Goal: Check status: Check status

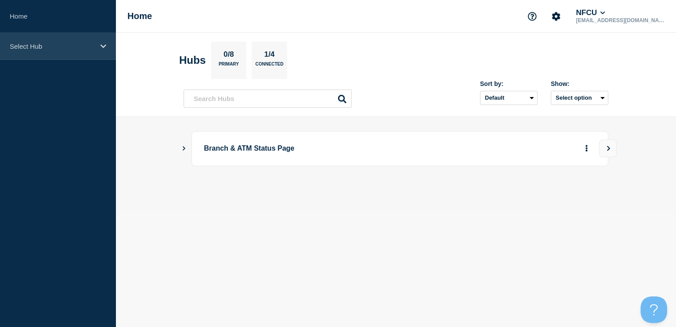
click at [81, 38] on div "Select Hub" at bounding box center [58, 46] width 116 height 27
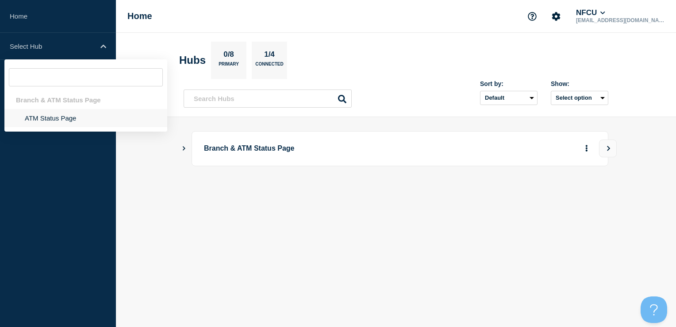
click at [79, 125] on li "ATM Status Page" at bounding box center [85, 118] width 163 height 18
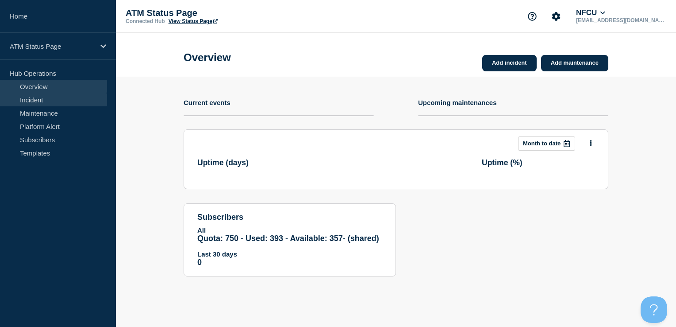
click at [34, 102] on link "Incident" at bounding box center [53, 99] width 107 height 13
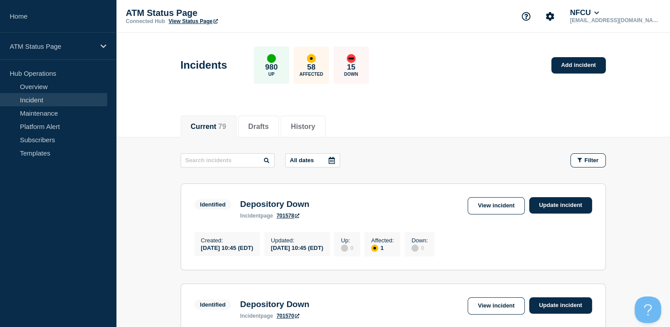
click at [325, 158] on div at bounding box center [331, 160] width 16 height 13
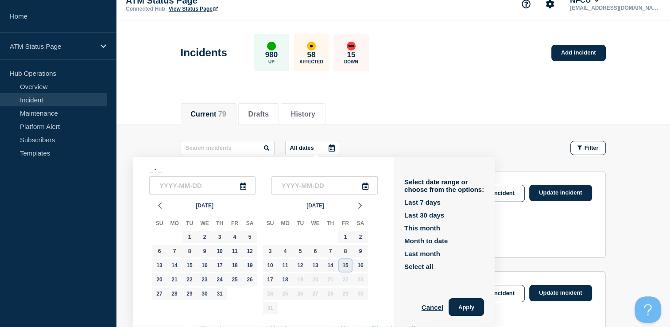
click at [346, 270] on div "15" at bounding box center [345, 265] width 12 height 12
type input "[DATE]"
click at [346, 270] on div "15" at bounding box center [345, 265] width 12 height 12
type input "[DATE]"
click at [458, 307] on button "Apply" at bounding box center [465, 307] width 35 height 18
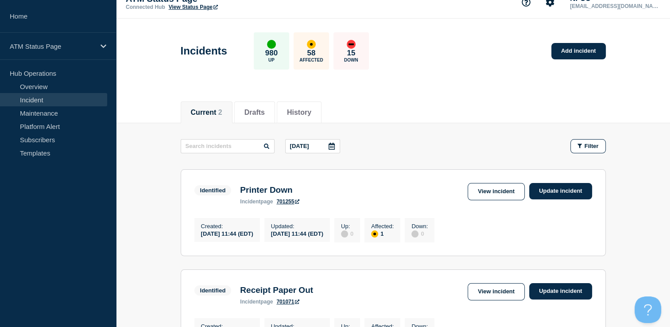
scroll to position [14, 0]
click at [431, 133] on main "[DATE] Filter Identified 1 Affected Printer Down Created [DATE] 11:44 (EDT) Upd…" at bounding box center [393, 246] width 554 height 246
click at [308, 114] on button "History" at bounding box center [299, 113] width 24 height 8
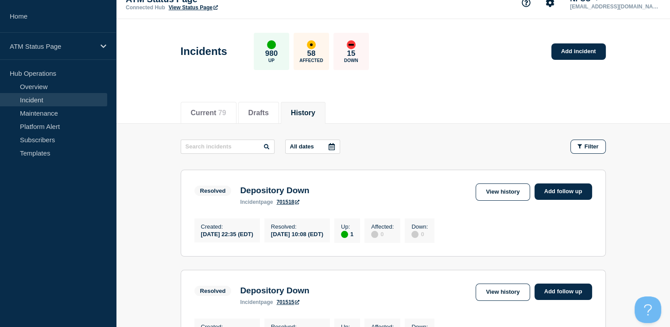
click at [331, 147] on icon at bounding box center [331, 146] width 6 height 7
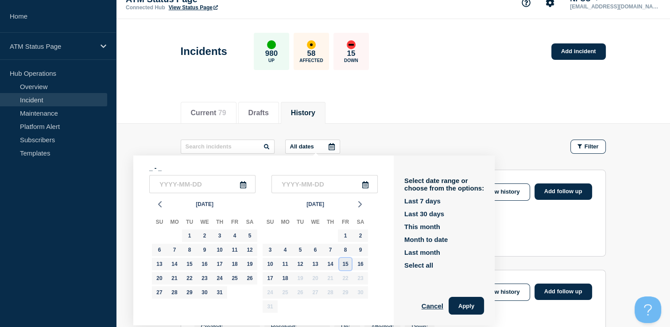
click at [342, 267] on div "15" at bounding box center [345, 264] width 12 height 12
type input "[DATE]"
click at [342, 267] on div "15" at bounding box center [345, 264] width 12 height 12
type input "[DATE]"
click at [470, 305] on button "Apply" at bounding box center [465, 305] width 35 height 18
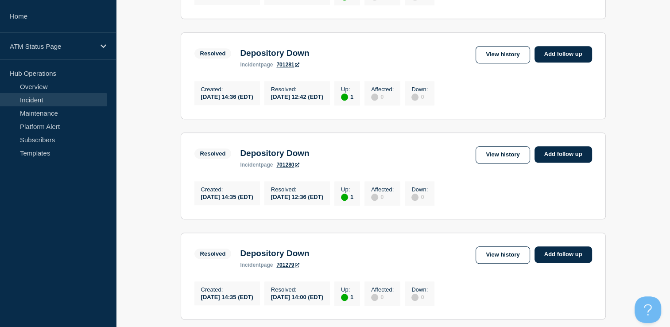
scroll to position [995, 0]
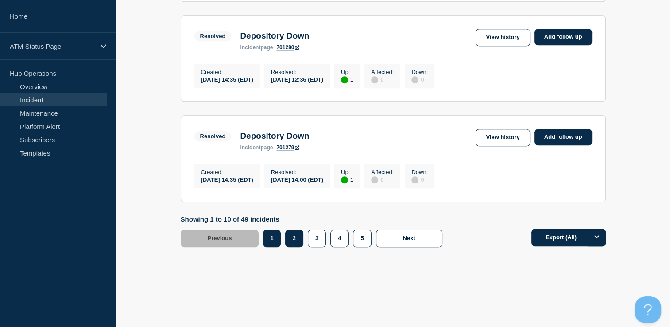
click at [295, 232] on button "2" at bounding box center [294, 238] width 18 height 18
click at [312, 242] on button "3" at bounding box center [317, 238] width 18 height 18
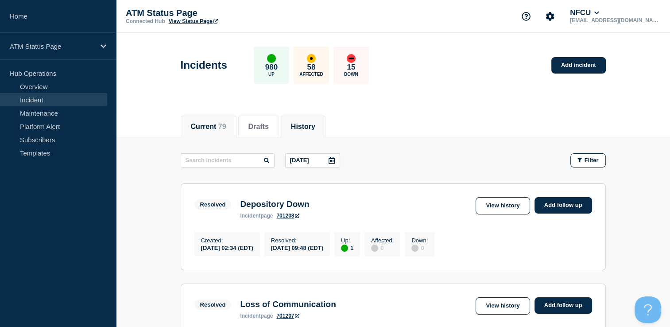
click at [208, 128] on button "Current 79" at bounding box center [208, 127] width 35 height 8
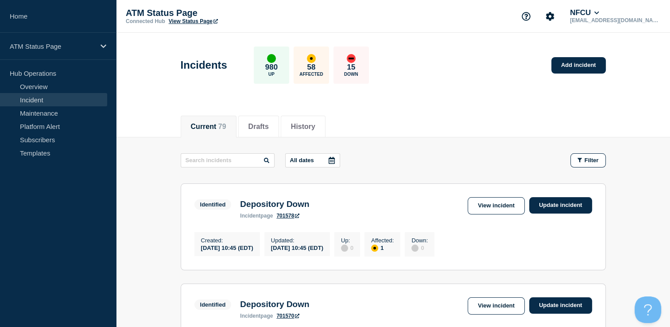
click at [335, 159] on icon at bounding box center [331, 160] width 6 height 7
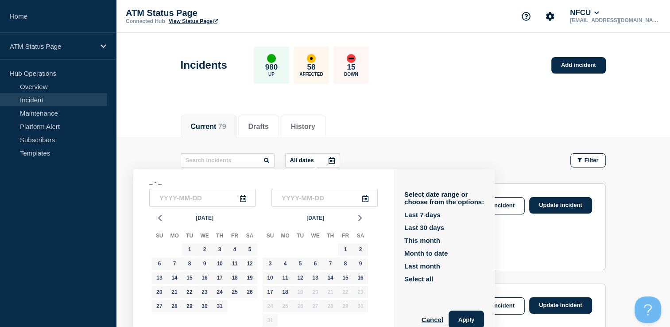
scroll to position [12, 0]
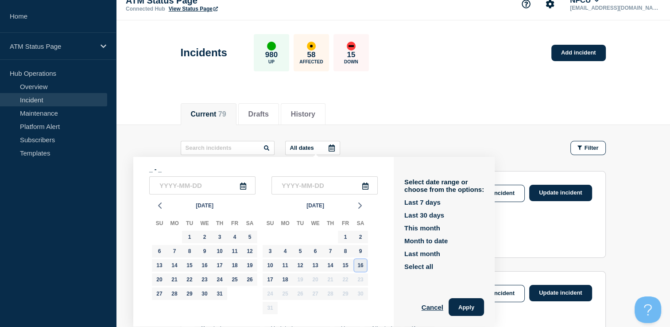
click at [361, 264] on div "16" at bounding box center [360, 265] width 12 height 12
type input "[DATE]"
click at [361, 264] on div "16" at bounding box center [360, 265] width 12 height 12
type input "[DATE]"
click at [479, 309] on button "Apply" at bounding box center [465, 307] width 35 height 18
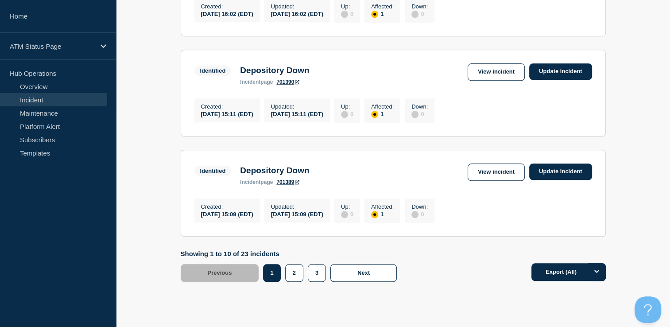
scroll to position [936, 0]
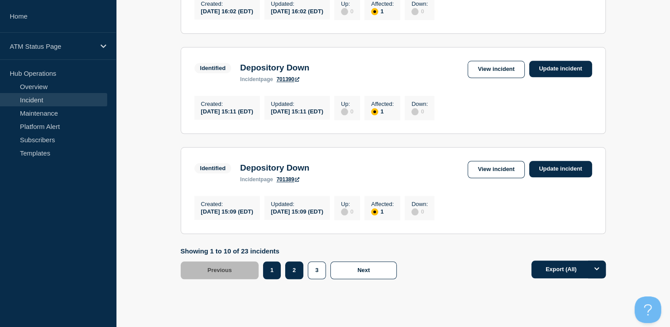
click at [290, 279] on button "2" at bounding box center [294, 270] width 18 height 18
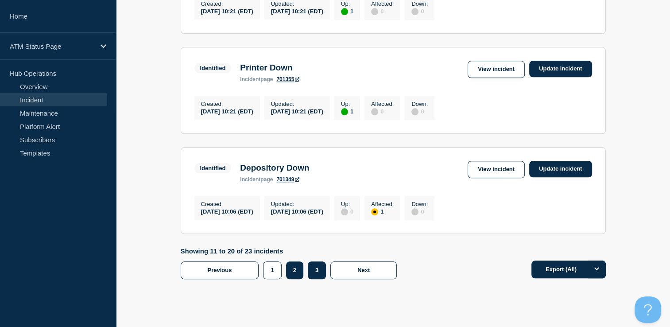
click at [308, 279] on button "3" at bounding box center [317, 270] width 18 height 18
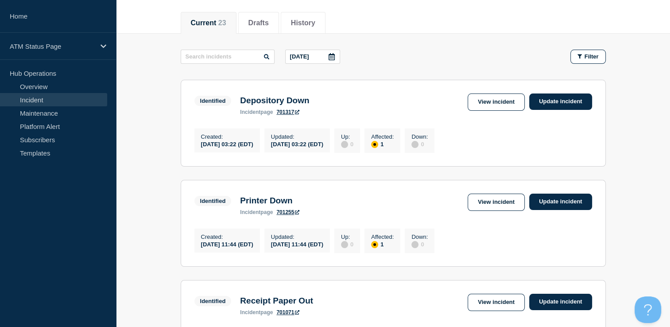
scroll to position [102, 0]
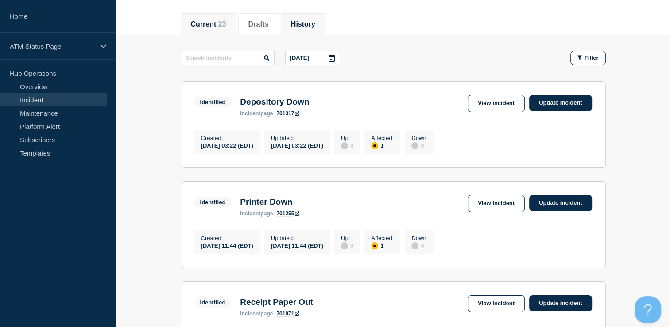
click at [309, 27] on button "History" at bounding box center [303, 24] width 24 height 8
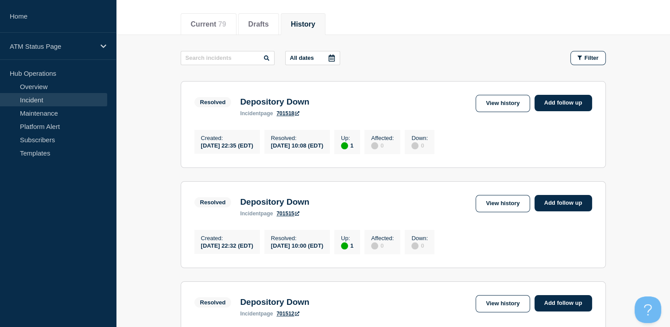
click at [330, 61] on div at bounding box center [331, 57] width 16 height 13
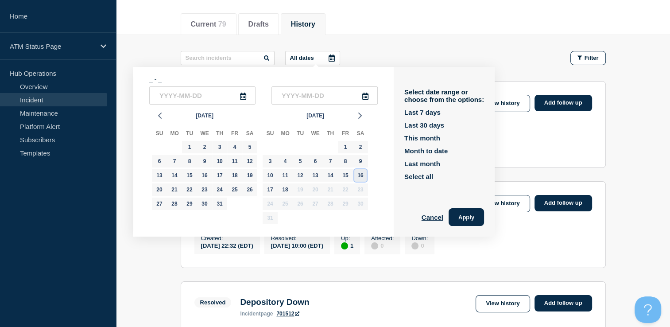
click at [360, 178] on div "16" at bounding box center [360, 175] width 12 height 12
type input "[DATE]"
click at [360, 178] on div "16" at bounding box center [360, 175] width 12 height 12
type input "[DATE]"
click at [481, 221] on button "Apply" at bounding box center [465, 217] width 35 height 18
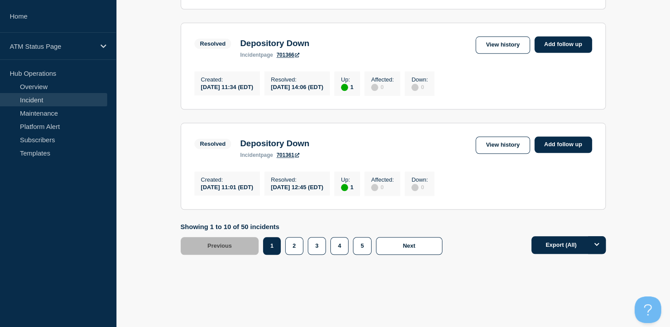
scroll to position [965, 0]
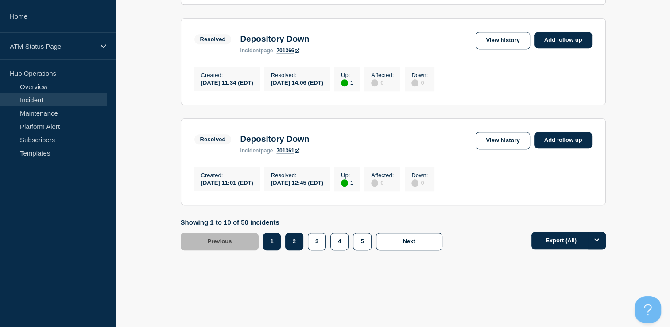
click at [293, 250] on button "2" at bounding box center [294, 241] width 18 height 18
click at [310, 250] on button "3" at bounding box center [317, 241] width 18 height 18
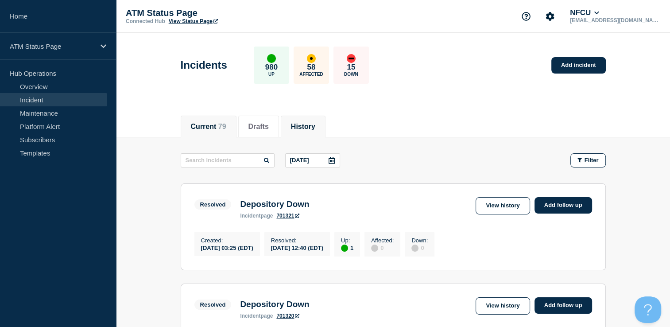
click at [202, 123] on button "Current 79" at bounding box center [208, 127] width 35 height 8
click at [334, 160] on icon at bounding box center [331, 160] width 6 height 7
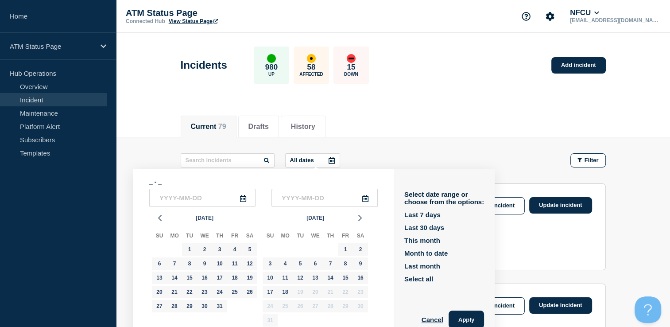
scroll to position [12, 0]
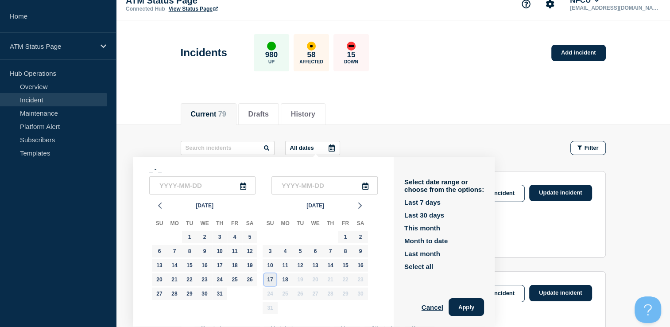
click at [274, 277] on div "17" at bounding box center [270, 279] width 12 height 12
type input "[DATE]"
click at [274, 277] on div "17" at bounding box center [270, 279] width 12 height 12
type input "[DATE]"
click at [470, 305] on button "Apply" at bounding box center [465, 307] width 35 height 18
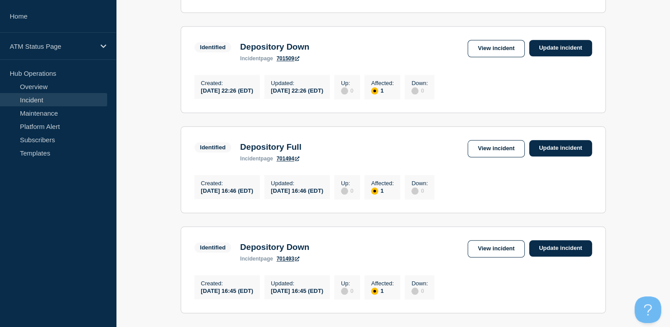
scroll to position [995, 0]
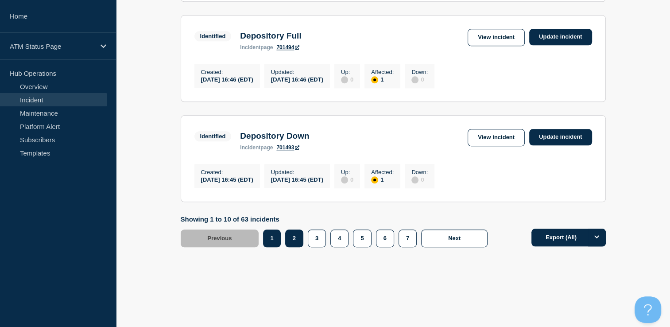
click at [295, 242] on button "2" at bounding box center [294, 238] width 18 height 18
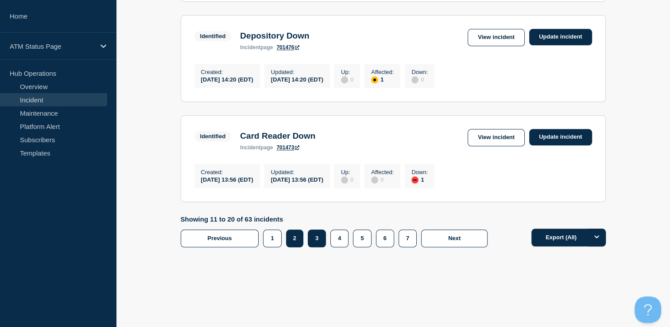
click at [313, 235] on button "3" at bounding box center [317, 238] width 18 height 18
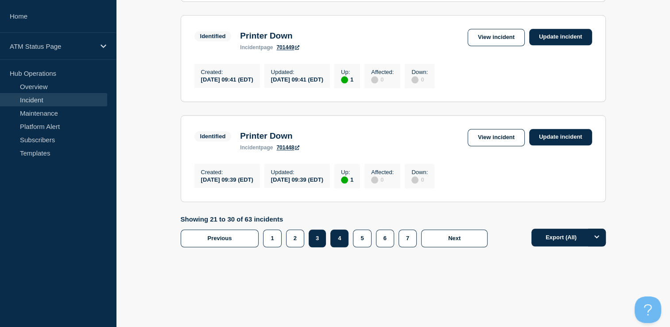
click at [336, 241] on button "4" at bounding box center [339, 238] width 18 height 18
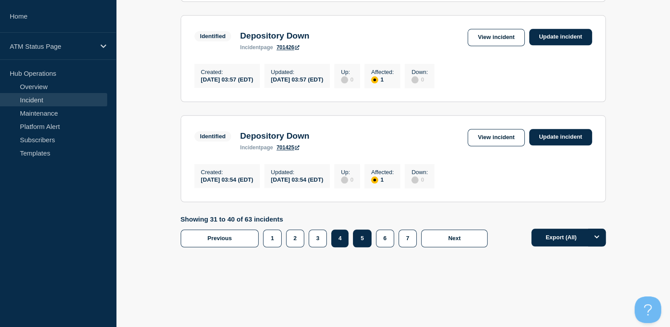
click at [361, 245] on button "5" at bounding box center [362, 238] width 18 height 18
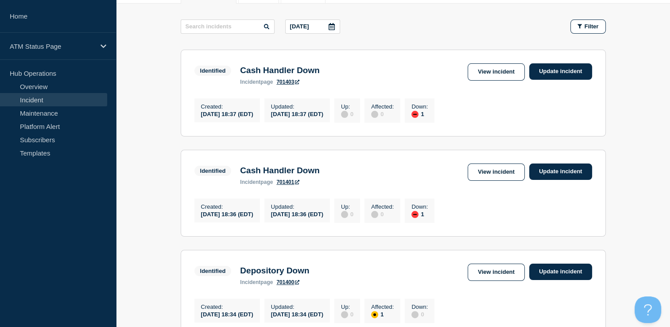
scroll to position [100, 0]
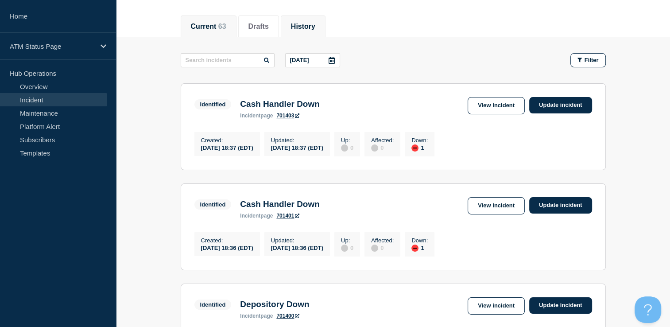
click at [313, 15] on li "History" at bounding box center [303, 26] width 45 height 22
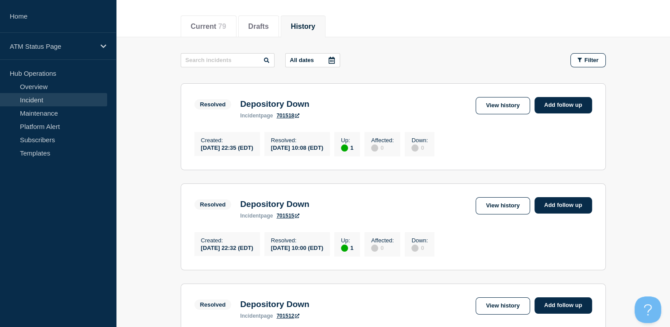
click at [331, 57] on icon at bounding box center [331, 60] width 7 height 7
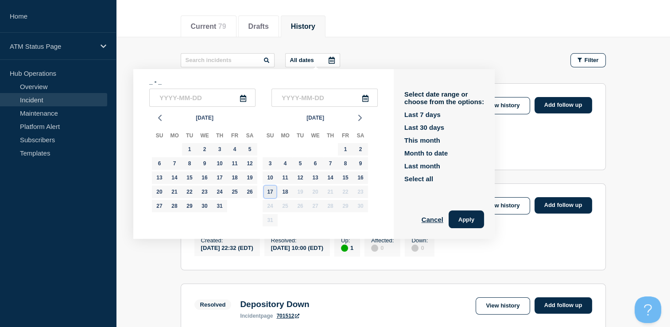
click at [265, 191] on div "17" at bounding box center [270, 191] width 12 height 12
type input "[DATE]"
click at [265, 191] on div "17" at bounding box center [270, 191] width 12 height 12
type input "[DATE]"
click at [463, 226] on button "Apply" at bounding box center [465, 219] width 35 height 18
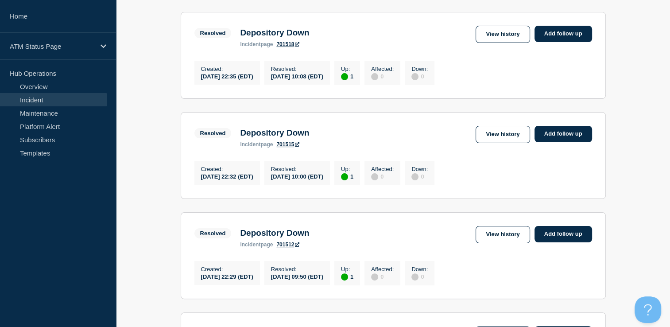
scroll to position [135, 0]
